Goal: Task Accomplishment & Management: Complete application form

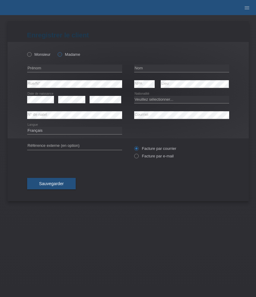
click at [67, 53] on label "Madame" at bounding box center [69, 54] width 23 height 5
click at [62, 53] on input "Madame" at bounding box center [60, 54] width 4 height 4
radio input "true"
click at [61, 71] on input "text" at bounding box center [74, 69] width 95 height 8
type input "Najet"
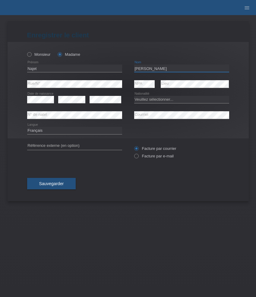
type input "[PERSON_NAME]"
click at [186, 100] on select "Veuillez sélectionner... Suisse Allemagne Autriche Liechtenstein ------------ A…" at bounding box center [181, 99] width 95 height 7
select select "FR"
click at [134, 96] on select "Veuillez sélectionner... Suisse Allemagne Autriche Liechtenstein ------------ A…" at bounding box center [181, 99] width 95 height 7
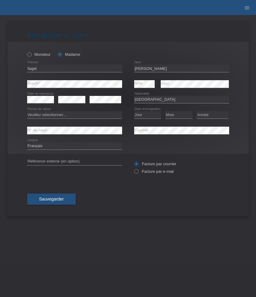
click at [107, 104] on div "error" at bounding box center [106, 99] width 32 height 15
click at [107, 117] on select "Veuillez sélectionner... C B B - Statut de réfugié Autre" at bounding box center [74, 114] width 95 height 7
select select "C"
click at [27, 112] on select "Veuillez sélectionner... C B B - Statut de réfugié Autre" at bounding box center [74, 114] width 95 height 7
click at [147, 117] on select "Jour 01 02 03 04 05 06 07 08 09 10 11" at bounding box center [147, 114] width 27 height 7
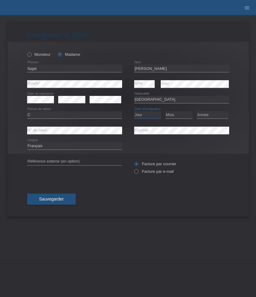
select select "21"
click at [134, 112] on select "Jour 01 02 03 04 05 06 07 08 09 10 11" at bounding box center [147, 114] width 27 height 7
click at [173, 115] on select "Mois 01 02 03 04 05 06 07 08 09 10 11" at bounding box center [178, 114] width 27 height 7
select select "02"
click at [165, 112] on select "Mois 01 02 03 04 05 06 07 08 09 10 11" at bounding box center [178, 114] width 27 height 7
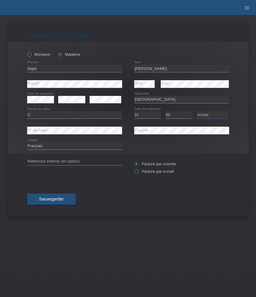
click at [217, 115] on select "Année 2025 2024 2023 2022 2021 2020 2019 2018 2017 2016 2015 2014 2013 2012 201…" at bounding box center [213, 114] width 32 height 7
select select "2014"
click at [197, 112] on select "Année 2025 2024 2023 2022 2021 2020 2019 2018 2017 2016 2015 2014 2013 2012 201…" at bounding box center [213, 114] width 32 height 7
click at [154, 172] on label "Facture par e-mail" at bounding box center [154, 171] width 40 height 5
click at [138, 172] on input "Facture par e-mail" at bounding box center [136, 173] width 4 height 8
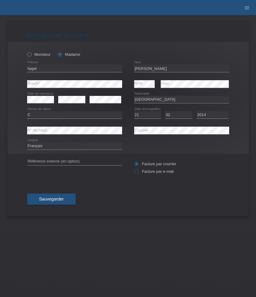
radio input "true"
click at [57, 196] on button "Sauvegarder" at bounding box center [51, 199] width 49 height 11
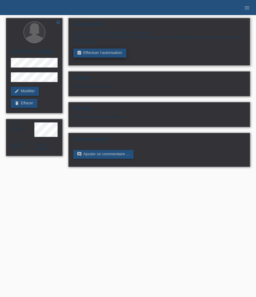
click at [100, 57] on link "assignment_turned_in Effectuer l’autorisation" at bounding box center [99, 53] width 53 height 9
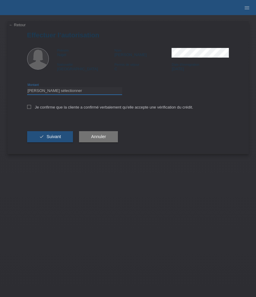
click at [87, 91] on select "Veuillez sélectionner CHF 1.00 - CHF 499.00 CHF 500.00 - CHF 1'999.00 CHF 2'000…" at bounding box center [74, 90] width 95 height 7
select select "3"
click at [27, 88] on select "Veuillez sélectionner CHF 1.00 - CHF 499.00 CHF 500.00 - CHF 1'999.00 CHF 2'000…" at bounding box center [74, 90] width 95 height 7
click at [91, 110] on label "Je confirme que la cliente a confirmé verbalement qu'elle accepte une vérificat…" at bounding box center [110, 107] width 166 height 5
click at [31, 109] on input "Je confirme que la cliente a confirmé verbalement qu'elle accepte une vérificat…" at bounding box center [29, 107] width 4 height 4
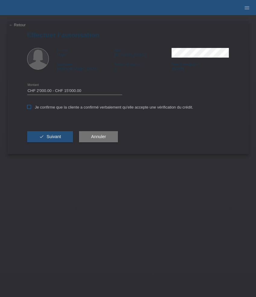
checkbox input "true"
click at [61, 138] on span "Suivant" at bounding box center [53, 136] width 14 height 5
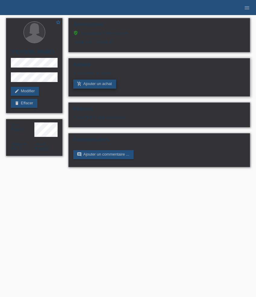
click at [103, 86] on link "add_shopping_cart Ajouter un achat" at bounding box center [94, 84] width 43 height 9
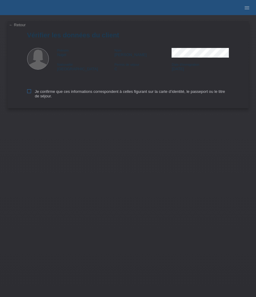
click at [45, 93] on label "Je confirme que ces informations correspondent à celles figurant sur la carte d…" at bounding box center [128, 93] width 202 height 9
click at [31, 93] on input "Je confirme que ces informations correspondent à celles figurant sur la carte d…" at bounding box center [29, 91] width 4 height 4
checkbox input "true"
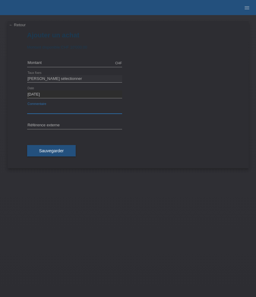
click at [51, 109] on input "text" at bounding box center [74, 110] width 95 height 8
paste input "Rolex Submariner No Date 14060M - 40mm"
type input "Rolex Submariner No Date 14060M - 40mm"
click at [55, 75] on div "Veuillez sélectionner 6 versements 12 versements 24 versements 36 versements 48…" at bounding box center [74, 78] width 95 height 15
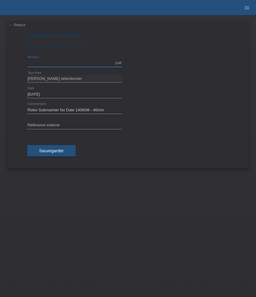
click at [56, 64] on input "text" at bounding box center [74, 63] width 95 height 8
type input "10000.00"
click at [59, 81] on select "Veuillez sélectionner 6 versements 12 versements 24 versements 36 versements 48…" at bounding box center [74, 78] width 95 height 7
click at [27, 75] on select "Veuillez sélectionner 6 versements 12 versements 24 versements 36 versements 48…" at bounding box center [74, 78] width 95 height 7
click at [65, 81] on select "Veuillez sélectionner 6 versements 12 versements 24 versements 36 versements 48…" at bounding box center [74, 78] width 95 height 7
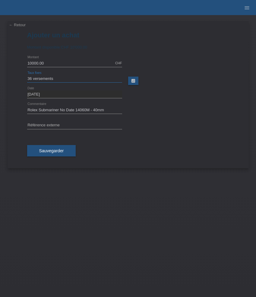
select select "626"
click at [27, 75] on select "Veuillez sélectionner 6 versements 12 versements 24 versements 36 versements 48…" at bounding box center [74, 78] width 95 height 7
click at [79, 128] on input "text" at bounding box center [74, 126] width 95 height 8
paste input "535160"
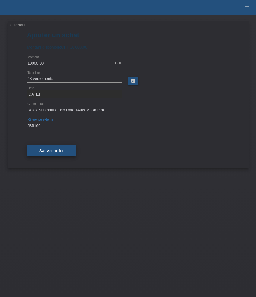
type input "535160"
click at [56, 151] on span "Sauvegarder" at bounding box center [51, 150] width 25 height 5
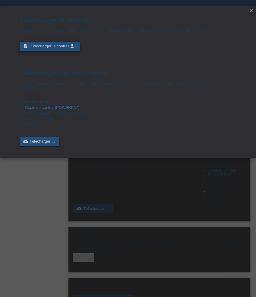
click at [52, 46] on span "Télécharger le contrat" at bounding box center [49, 46] width 38 height 5
click at [251, 9] on icon "close" at bounding box center [251, 10] width 5 height 5
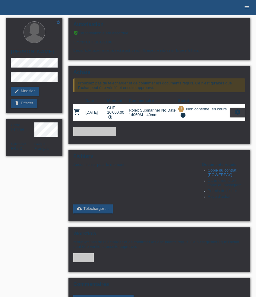
click at [248, 9] on icon "menu" at bounding box center [247, 8] width 6 height 6
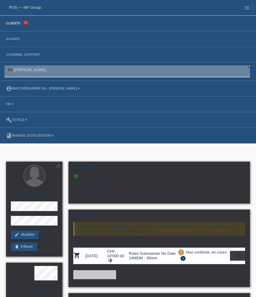
click at [17, 25] on link "Clients" at bounding box center [13, 23] width 20 height 4
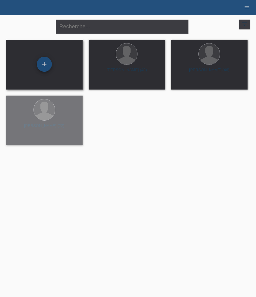
click at [46, 66] on div "+" at bounding box center [44, 64] width 15 height 15
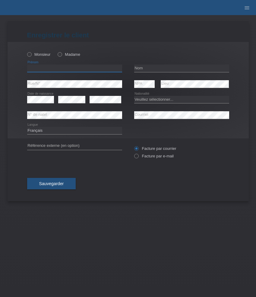
click at [50, 67] on input "text" at bounding box center [74, 69] width 95 height 8
paste input "Besa"
type input "Besa"
click at [67, 56] on label "Madame" at bounding box center [69, 54] width 23 height 5
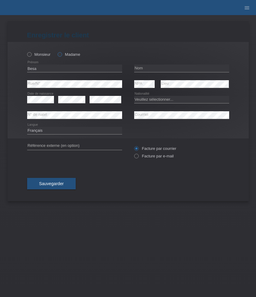
click at [62, 56] on input "Madame" at bounding box center [60, 54] width 4 height 4
radio input "true"
click at [164, 65] on input "text" at bounding box center [181, 69] width 95 height 8
paste input "Ajdari"
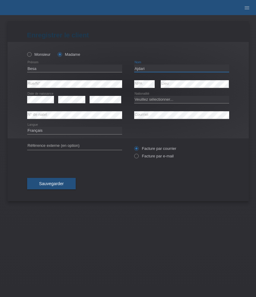
type input "Ajdari"
click at [159, 99] on select "Veuillez sélectionner... Suisse Allemagne Autriche Liechtenstein ------------ A…" at bounding box center [181, 99] width 95 height 7
select select "CH"
click at [134, 96] on select "Veuillez sélectionner... Suisse Allemagne Autriche Liechtenstein ------------ A…" at bounding box center [181, 99] width 95 height 7
click at [154, 156] on label "Facture par e-mail" at bounding box center [154, 156] width 40 height 5
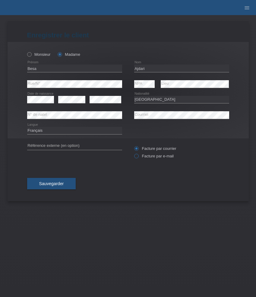
click at [138, 156] on input "Facture par e-mail" at bounding box center [136, 158] width 4 height 8
radio input "true"
click at [67, 182] on button "Sauvegarder" at bounding box center [51, 183] width 49 height 11
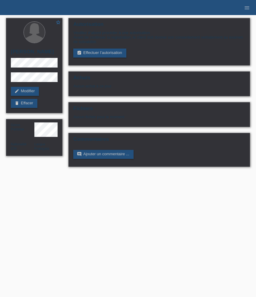
click at [94, 53] on link "assignment_turned_in Effectuer l’autorisation" at bounding box center [99, 53] width 53 height 9
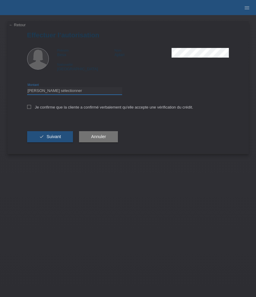
click at [74, 89] on select "Veuillez sélectionner CHF 1.00 - CHF 499.00 CHF 500.00 - CHF 1'999.00 CHF 2'000…" at bounding box center [74, 90] width 95 height 7
select select "3"
click at [27, 88] on select "Veuillez sélectionner CHF 1.00 - CHF 499.00 CHF 500.00 - CHF 1'999.00 CHF 2'000…" at bounding box center [74, 90] width 95 height 7
click at [69, 108] on label "Je confirme que la cliente a confirmé verbalement qu'elle accepte une vérificat…" at bounding box center [110, 107] width 166 height 5
click at [31, 108] on input "Je confirme que la cliente a confirmé verbalement qu'elle accepte une vérificat…" at bounding box center [29, 107] width 4 height 4
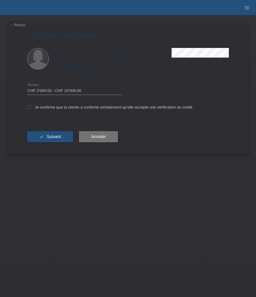
checkbox input "true"
click at [56, 138] on span "Suivant" at bounding box center [53, 136] width 14 height 5
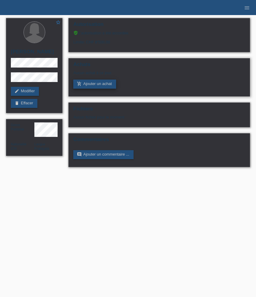
click at [91, 86] on link "add_shopping_cart Ajouter un achat" at bounding box center [94, 84] width 43 height 9
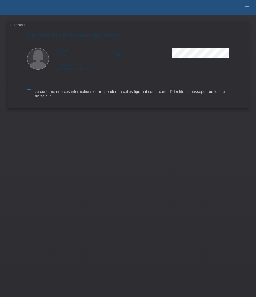
click at [39, 96] on label "Je confirme que ces informations correspondent à celles figurant sur la carte d…" at bounding box center [128, 93] width 202 height 9
click at [31, 93] on input "Je confirme que ces informations correspondent à celles figurant sur la carte d…" at bounding box center [29, 91] width 4 height 4
checkbox input "true"
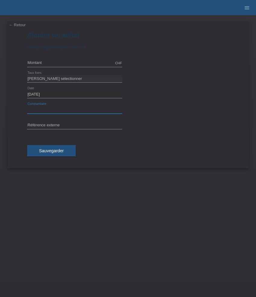
click at [64, 111] on input "text" at bounding box center [74, 110] width 95 height 8
paste input "Rolex Datejust 179174 - 26mm 179174"
type input "Rolex Datejust 179174 - 26mm 179174"
click at [65, 65] on input "text" at bounding box center [74, 63] width 95 height 8
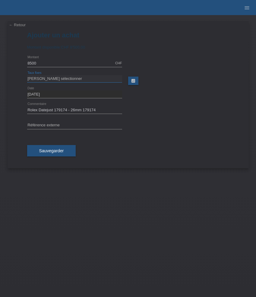
type input "8500.00"
click at [63, 78] on select "Veuillez sélectionner 6 versements 12 versements 24 versements 36 versements 48…" at bounding box center [74, 78] width 95 height 7
select select "626"
click at [27, 75] on select "Veuillez sélectionner 6 versements 12 versements 24 versements 36 versements 48…" at bounding box center [74, 78] width 95 height 7
click at [67, 124] on input "text" at bounding box center [74, 126] width 95 height 8
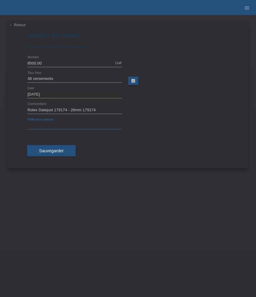
click at [67, 124] on input "text" at bounding box center [74, 126] width 95 height 8
paste input "535218"
type input "535218"
click at [58, 153] on span "Sauvegarder" at bounding box center [51, 150] width 25 height 5
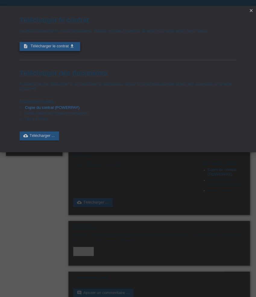
click at [63, 47] on span "Télécharger le contrat" at bounding box center [49, 46] width 38 height 5
click at [253, 10] on icon "close" at bounding box center [251, 10] width 5 height 5
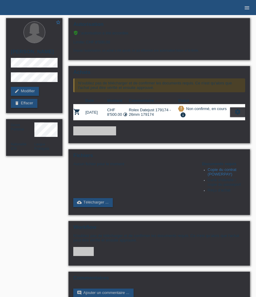
click at [247, 6] on icon "menu" at bounding box center [247, 8] width 6 height 6
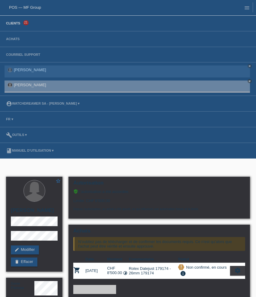
click at [16, 25] on link "Clients" at bounding box center [13, 23] width 20 height 4
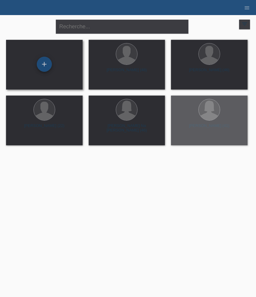
click at [46, 66] on div "+" at bounding box center [44, 64] width 15 height 15
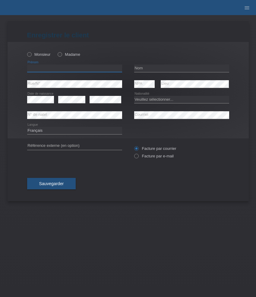
click at [51, 68] on input "text" at bounding box center [74, 69] width 95 height 8
paste input "[PERSON_NAME]"
type input "[PERSON_NAME]"
click at [45, 55] on label "Monsieur" at bounding box center [39, 54] width 24 height 5
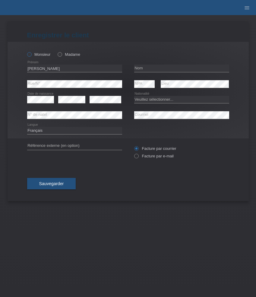
click at [31, 55] on input "Monsieur" at bounding box center [29, 54] width 4 height 4
radio input "true"
click at [156, 70] on input "text" at bounding box center [181, 69] width 95 height 8
paste input "Veljic"
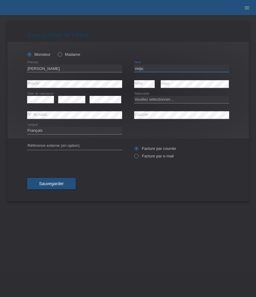
type input "Veljic"
click at [167, 97] on select "Veuillez sélectionner... Suisse Allemagne Autriche Liechtenstein ------------ A…" at bounding box center [181, 99] width 95 height 7
select select "CH"
click at [134, 96] on select "Veuillez sélectionner... Suisse Allemagne Autriche Liechtenstein ------------ A…" at bounding box center [181, 99] width 95 height 7
click at [151, 157] on label "Facture par e-mail" at bounding box center [154, 156] width 40 height 5
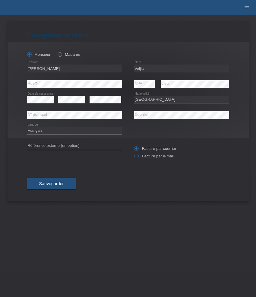
click at [138, 157] on input "Facture par e-mail" at bounding box center [136, 158] width 4 height 8
radio input "true"
click at [151, 157] on label "Facture par e-mail" at bounding box center [154, 156] width 40 height 5
click at [138, 157] on input "Facture par e-mail" at bounding box center [136, 158] width 4 height 8
click at [63, 181] on button "Sauvegarder" at bounding box center [51, 183] width 49 height 11
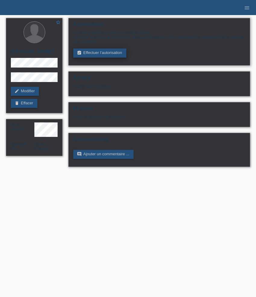
click at [91, 53] on link "assignment_turned_in Effectuer l’autorisation" at bounding box center [99, 53] width 53 height 9
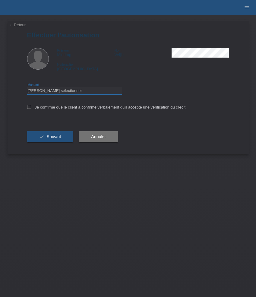
click at [70, 90] on select "Veuillez sélectionner CHF 1.00 - CHF 499.00 CHF 500.00 - CHF 1'999.00 CHF 2'000…" at bounding box center [74, 90] width 95 height 7
select select "3"
click at [27, 88] on select "Veuillez sélectionner CHF 1.00 - CHF 499.00 CHF 500.00 - CHF 1'999.00 CHF 2'000…" at bounding box center [74, 90] width 95 height 7
click at [85, 106] on label "Je confirme que le client a confirmé verbalement qu'il accepte une vérification…" at bounding box center [107, 107] width 160 height 5
click at [31, 106] on input "Je confirme que le client a confirmé verbalement qu'il accepte une vérification…" at bounding box center [29, 107] width 4 height 4
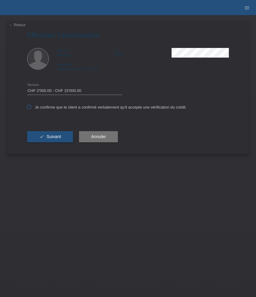
checkbox input "true"
click at [56, 134] on button "check Suivant" at bounding box center [50, 136] width 46 height 11
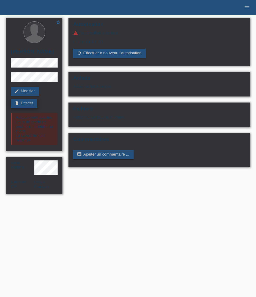
click at [32, 104] on link "delete Effacer" at bounding box center [24, 103] width 27 height 9
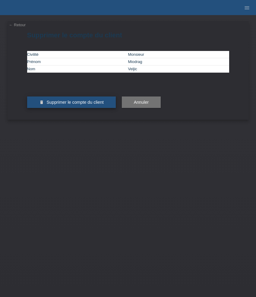
click at [62, 105] on span "Supprimer le compte du client" at bounding box center [74, 102] width 57 height 5
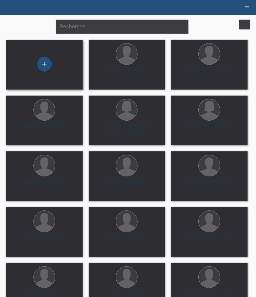
click at [32, 74] on div "+" at bounding box center [44, 65] width 77 height 50
click at [42, 66] on div "+" at bounding box center [44, 64] width 15 height 15
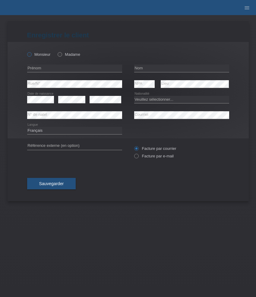
click at [43, 54] on label "Monsieur" at bounding box center [39, 54] width 24 height 5
click at [31, 54] on input "Monsieur" at bounding box center [29, 54] width 4 height 4
radio input "true"
click at [59, 67] on input "text" at bounding box center [74, 69] width 95 height 8
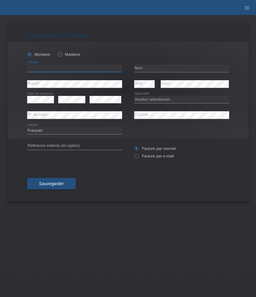
paste input "Aleksa"
type input "Aleksa"
click at [148, 67] on input "text" at bounding box center [181, 69] width 95 height 8
paste input "Tomic"
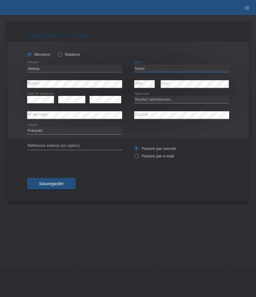
type input "Tomic"
click at [82, 131] on select "Deutsch Français Italiano English" at bounding box center [74, 130] width 95 height 7
select select "en"
click at [27, 127] on select "Deutsch Français Italiano English" at bounding box center [74, 130] width 95 height 7
click at [176, 98] on select "Veuillez sélectionner... Suisse Allemagne Autriche Liechtenstein ------------ A…" at bounding box center [181, 99] width 95 height 7
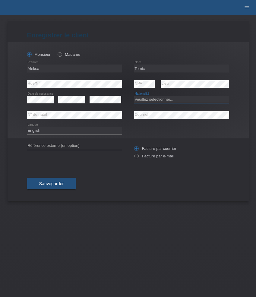
click at [176, 98] on select "Veuillez sélectionner... Suisse Allemagne Autriche Liechtenstein ------------ A…" at bounding box center [181, 99] width 95 height 7
click at [176, 100] on select "Veuillez sélectionner... Suisse Allemagne Autriche Liechtenstein ------------ A…" at bounding box center [181, 99] width 95 height 7
select select "FR"
click at [134, 96] on select "Veuillez sélectionner... Suisse Allemagne Autriche Liechtenstein ------------ A…" at bounding box center [181, 99] width 95 height 7
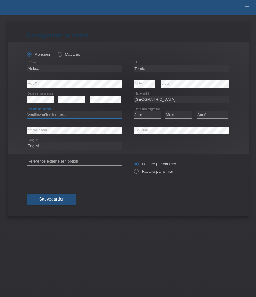
click at [79, 115] on select "Veuillez sélectionner... C B B - Statut de réfugié Autre" at bounding box center [74, 114] width 95 height 7
select select "C"
click at [27, 112] on select "Veuillez sélectionner... C B B - Statut de réfugié Autre" at bounding box center [74, 114] width 95 height 7
click at [145, 114] on select "Jour 01 02 03 04 05 06 07 08 09 10 11" at bounding box center [147, 114] width 27 height 7
select select "01"
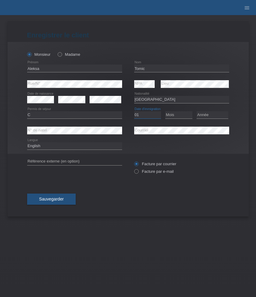
click at [134, 112] on select "Jour 01 02 03 04 05 06 07 08 09 10 11" at bounding box center [147, 114] width 27 height 7
click at [176, 118] on select "Mois 01 02 03 04 05 06 07 08 09 10 11" at bounding box center [178, 114] width 27 height 7
select select "07"
click at [165, 112] on select "Mois 01 02 03 04 05 06 07 08 09 10 11" at bounding box center [178, 114] width 27 height 7
click at [213, 113] on select "Année 2025 2024 2023 2022 2021 2020 2019 2018 2017 2016 2015 2014 2013 2012 201…" at bounding box center [213, 114] width 32 height 7
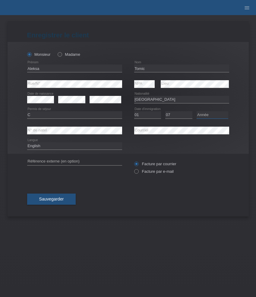
select select "2011"
click at [197, 112] on select "Année 2025 2024 2023 2022 2021 2020 2019 2018 2017 2016 2015 2014 2013 2012 201…" at bounding box center [213, 114] width 32 height 7
click at [152, 173] on label "Facture par e-mail" at bounding box center [154, 171] width 40 height 5
click at [138, 173] on input "Facture par e-mail" at bounding box center [136, 173] width 4 height 8
radio input "true"
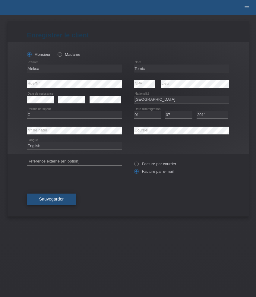
click at [63, 199] on span "Sauvegarder" at bounding box center [51, 199] width 25 height 5
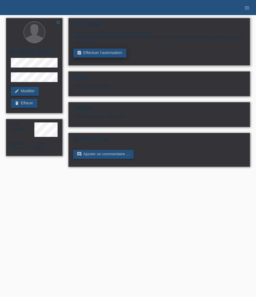
click at [98, 56] on link "assignment_turned_in Effectuer l’autorisation" at bounding box center [99, 53] width 53 height 9
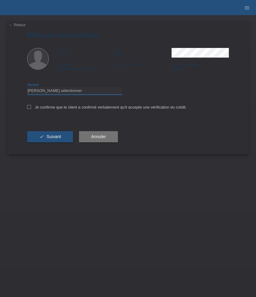
click at [76, 93] on select "Veuillez sélectionner CHF 1.00 - CHF 499.00 CHF 500.00 - CHF 1'999.00 CHF 2'000…" at bounding box center [74, 90] width 95 height 7
select select "3"
click at [27, 88] on select "Veuillez sélectionner CHF 1.00 - CHF 499.00 CHF 500.00 - CHF 1'999.00 CHF 2'000…" at bounding box center [74, 90] width 95 height 7
click at [93, 108] on label "Je confirme que le client a confirmé verbalement qu'il accepte une vérification…" at bounding box center [107, 107] width 160 height 5
click at [31, 108] on input "Je confirme que le client a confirmé verbalement qu'il accepte une vérification…" at bounding box center [29, 107] width 4 height 4
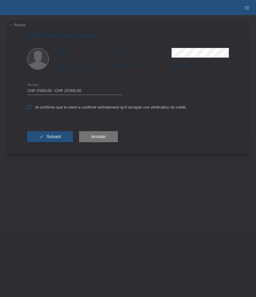
checkbox input "true"
click at [54, 137] on span "Suivant" at bounding box center [53, 136] width 14 height 5
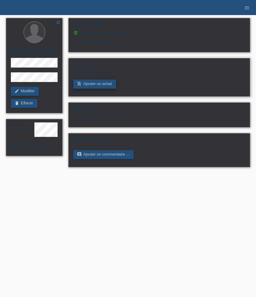
click at [103, 87] on link "add_shopping_cart Ajouter un achat" at bounding box center [94, 84] width 43 height 9
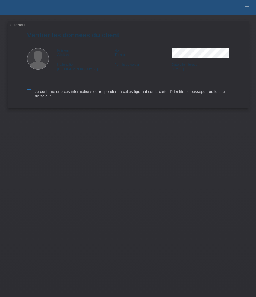
click at [48, 93] on label "Je confirme que ces informations correspondent à celles figurant sur la carte d…" at bounding box center [128, 93] width 202 height 9
click at [31, 93] on input "Je confirme que ces informations correspondent à celles figurant sur la carte d…" at bounding box center [29, 91] width 4 height 4
checkbox input "true"
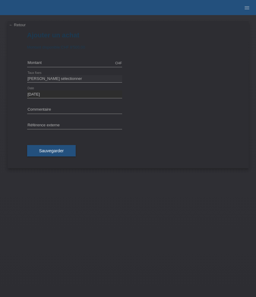
click at [69, 114] on icon at bounding box center [74, 114] width 95 height 0
click at [69, 112] on input "text" at bounding box center [74, 110] width 95 height 8
paste input "Omega Speedmaster 57' - 40.5mm 332.10.41.51.11.001"
type input "Omega Speedmaster 57' - 40.5mm 332.10.41.51.11.001"
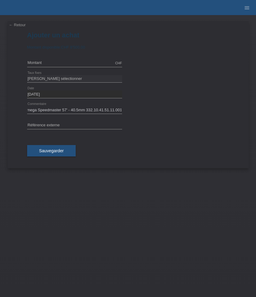
scroll to position [0, 0]
click at [57, 126] on input "text" at bounding box center [74, 126] width 95 height 8
paste input "534979"
type input "534979"
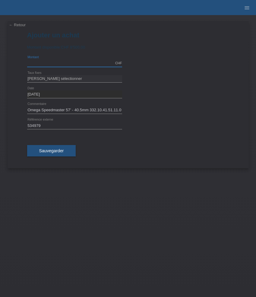
click at [78, 61] on input "text" at bounding box center [74, 63] width 95 height 8
type input "8500.00"
click at [79, 79] on select "Veuillez sélectionner 6 versements 12 versements 24 versements 36 versements 48…" at bounding box center [74, 78] width 95 height 7
select select "626"
click at [27, 75] on select "Veuillez sélectionner 6 versements 12 versements 24 versements 36 versements 48…" at bounding box center [74, 78] width 95 height 7
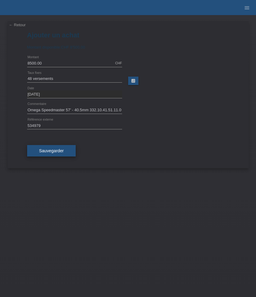
click at [53, 147] on button "Sauvegarder" at bounding box center [51, 150] width 49 height 11
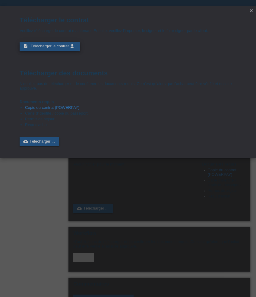
click at [66, 48] on span "Télécharger le contrat" at bounding box center [49, 46] width 38 height 5
